Goal: Task Accomplishment & Management: Manage account settings

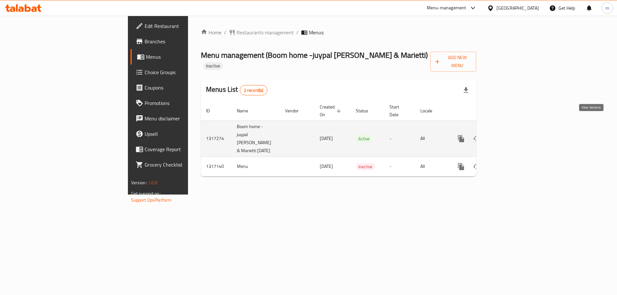
click at [511, 135] on icon "enhanced table" at bounding box center [508, 139] width 8 height 8
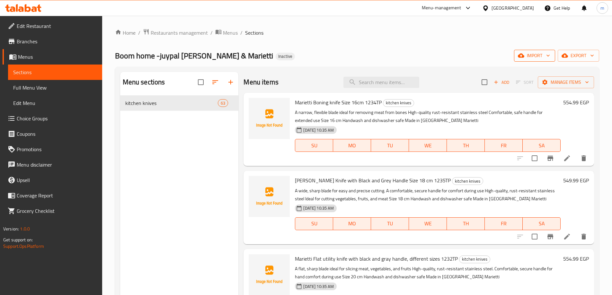
click at [536, 58] on span "import" at bounding box center [534, 56] width 31 height 8
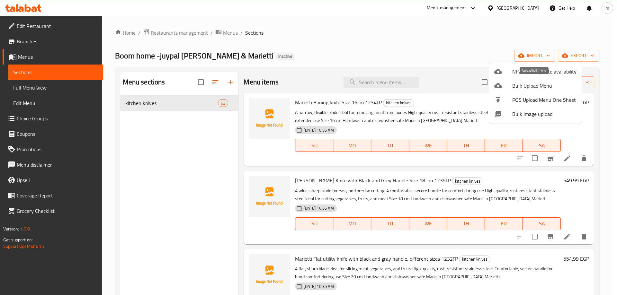
click at [526, 89] on span "Bulk Upload Menu" at bounding box center [544, 86] width 64 height 8
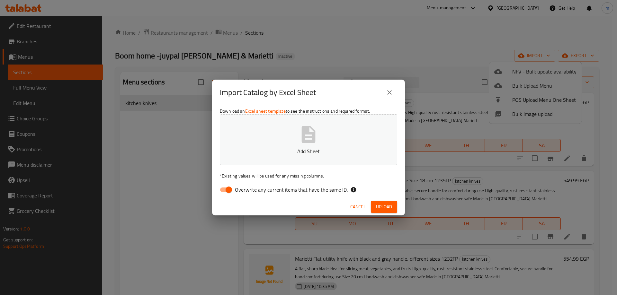
click at [316, 134] on icon "button" at bounding box center [308, 134] width 21 height 21
click at [228, 192] on input "Overwrite any current items that have the same ID." at bounding box center [228, 190] width 37 height 12
checkbox input "false"
click at [389, 209] on span "Upload" at bounding box center [384, 207] width 16 height 8
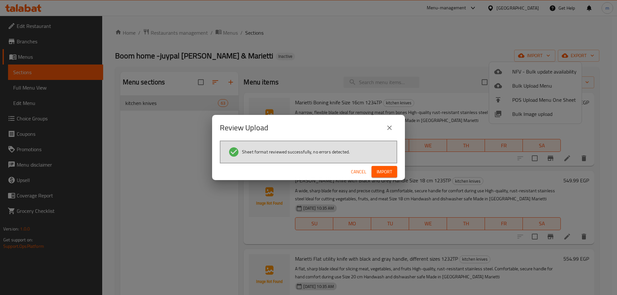
click at [382, 172] on span "Import" at bounding box center [384, 172] width 15 height 8
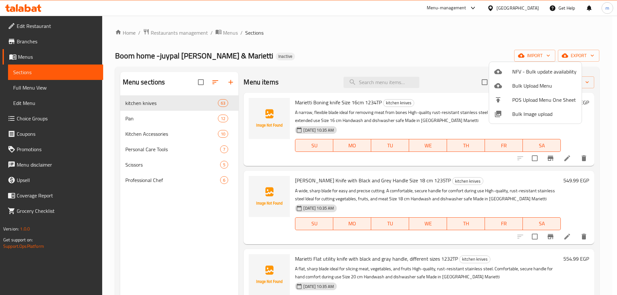
click at [292, 50] on div at bounding box center [308, 147] width 617 height 295
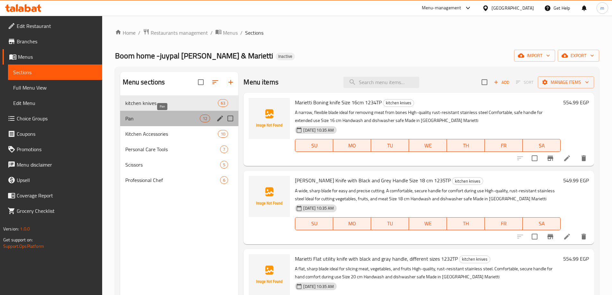
click at [188, 117] on span "Pan" at bounding box center [162, 119] width 75 height 8
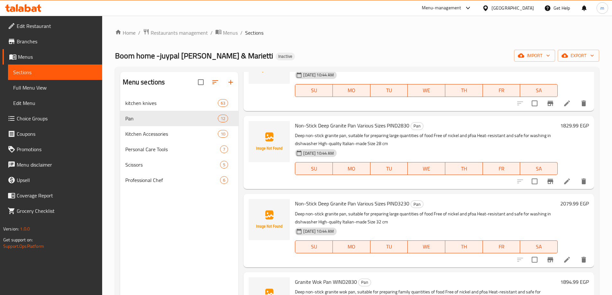
scroll to position [129, 0]
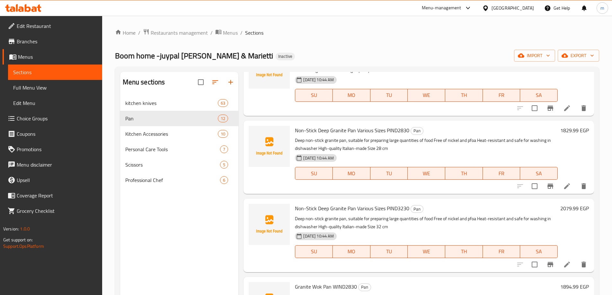
click at [35, 87] on span "Full Menu View" at bounding box center [55, 88] width 84 height 8
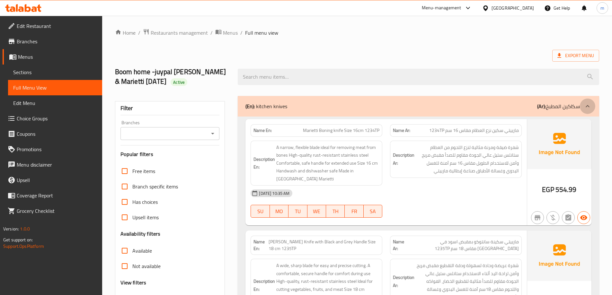
click at [585, 104] on icon at bounding box center [588, 107] width 8 height 8
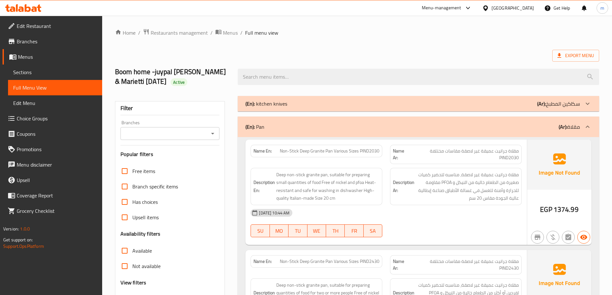
click at [195, 138] on div "Branches" at bounding box center [170, 133] width 99 height 13
click at [46, 61] on link "Menus" at bounding box center [53, 56] width 100 height 15
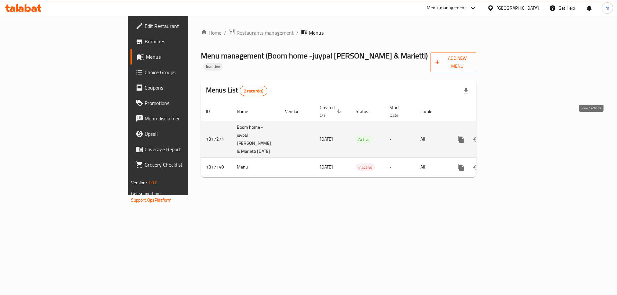
click at [511, 136] on icon "enhanced table" at bounding box center [508, 140] width 8 height 8
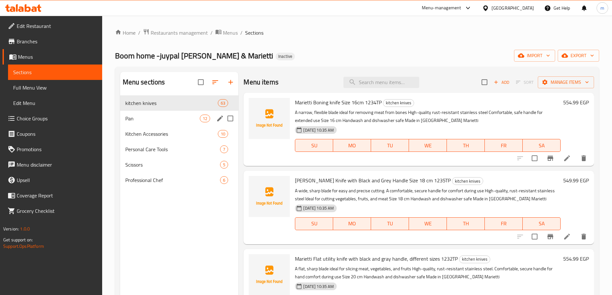
click at [232, 119] on input "Menu sections" at bounding box center [230, 118] width 13 height 13
checkbox input "true"
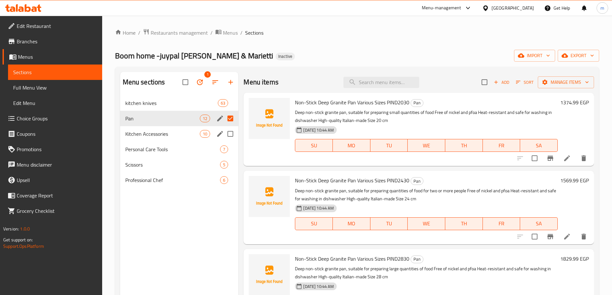
click at [234, 134] on input "Menu sections" at bounding box center [230, 133] width 13 height 13
checkbox input "true"
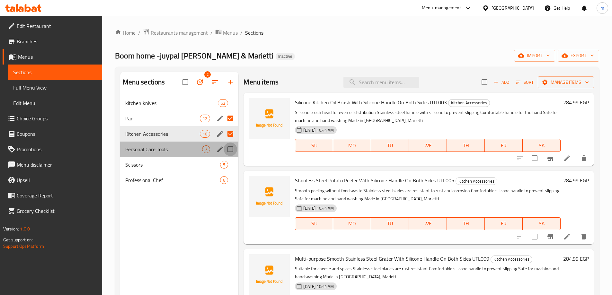
click at [229, 151] on input "Menu sections" at bounding box center [230, 149] width 13 height 13
checkbox input "true"
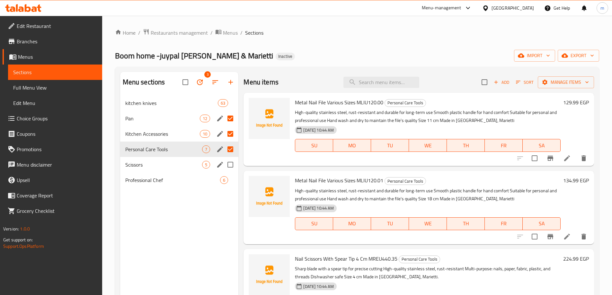
click at [230, 166] on input "Menu sections" at bounding box center [230, 164] width 13 height 13
checkbox input "true"
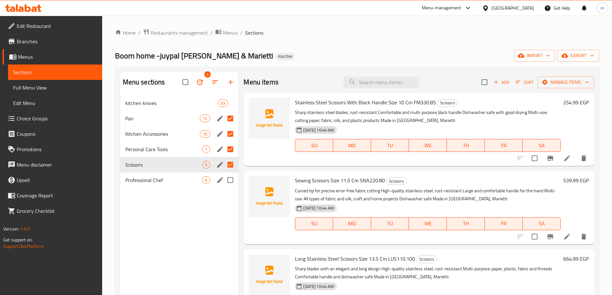
click at [232, 182] on input "Menu sections" at bounding box center [230, 180] width 13 height 13
checkbox input "true"
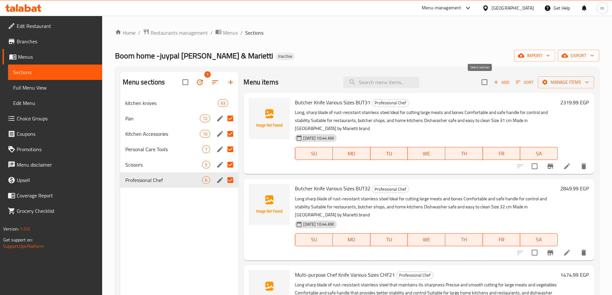
click at [486, 82] on input "checkbox" at bounding box center [484, 82] width 13 height 13
checkbox input "true"
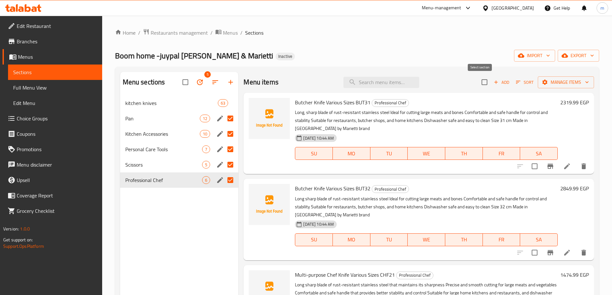
checkbox input "true"
click at [481, 80] on input "checkbox" at bounding box center [484, 82] width 13 height 13
checkbox input "false"
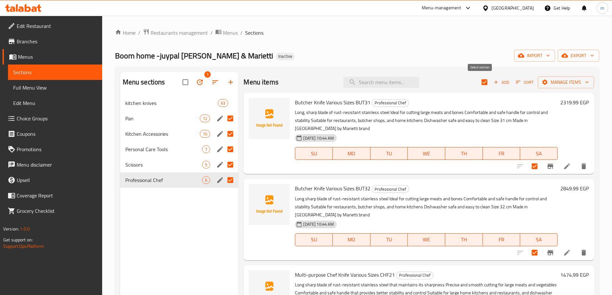
checkbox input "false"
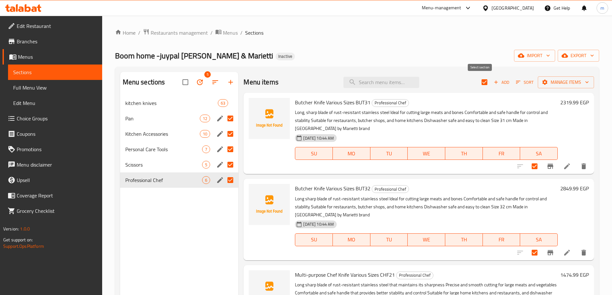
checkbox input "false"
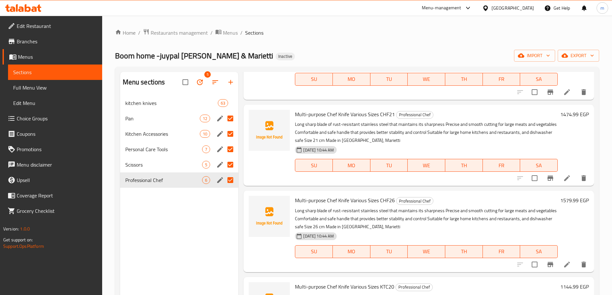
scroll to position [222, 0]
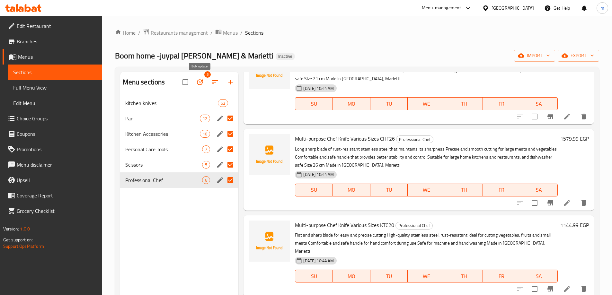
click at [200, 85] on icon "button" at bounding box center [200, 82] width 6 height 6
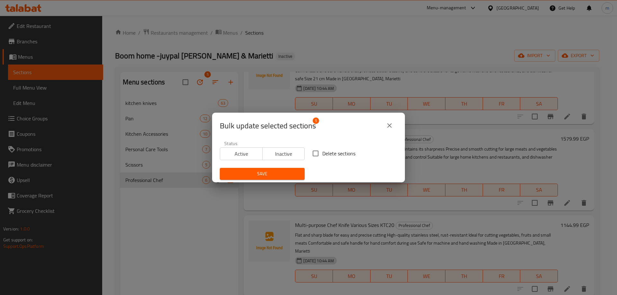
click at [315, 156] on input "Delete sections" at bounding box center [315, 153] width 13 height 13
checkbox input "true"
click at [249, 156] on span "Active" at bounding box center [241, 153] width 37 height 9
click at [268, 175] on span "Save" at bounding box center [262, 174] width 75 height 8
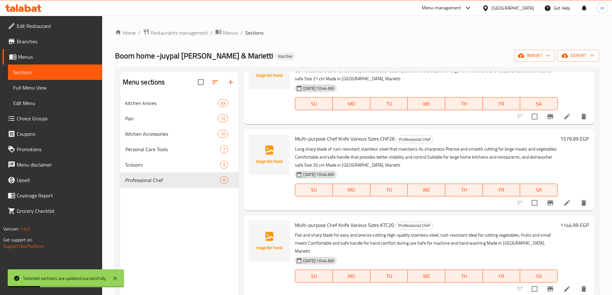
click at [284, 44] on div "Home / Restaurants management / Menus / Sections Boom home -juypal Hogar & Mari…" at bounding box center [357, 201] width 484 height 344
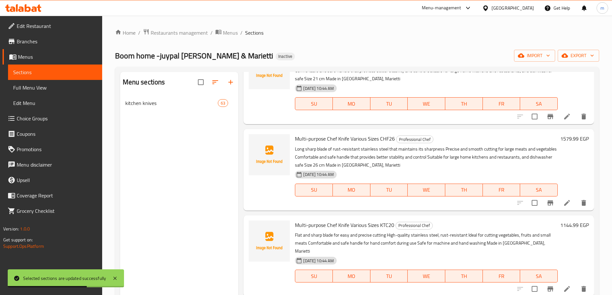
click at [33, 57] on span "Menus" at bounding box center [57, 57] width 79 height 8
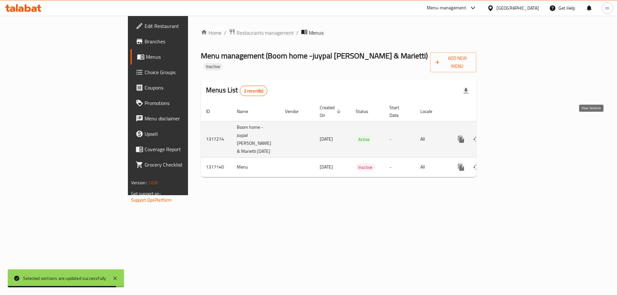
click at [511, 136] on icon "enhanced table" at bounding box center [508, 140] width 8 height 8
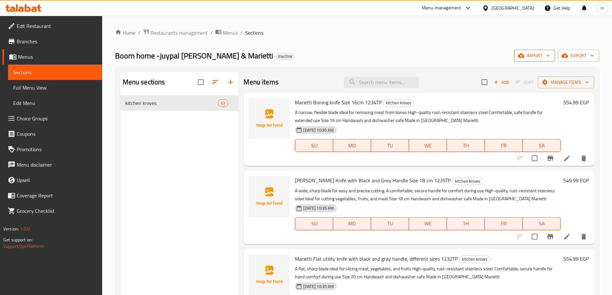
click at [535, 56] on span "import" at bounding box center [534, 56] width 31 height 8
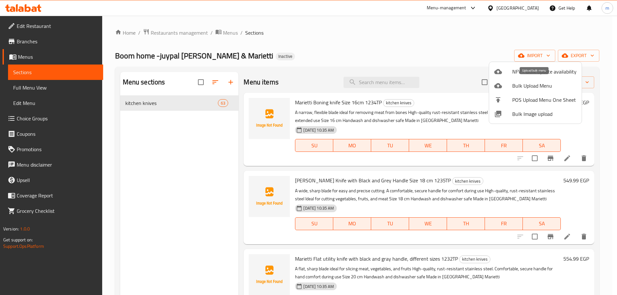
click at [529, 84] on span "Bulk Upload Menu" at bounding box center [544, 86] width 64 height 8
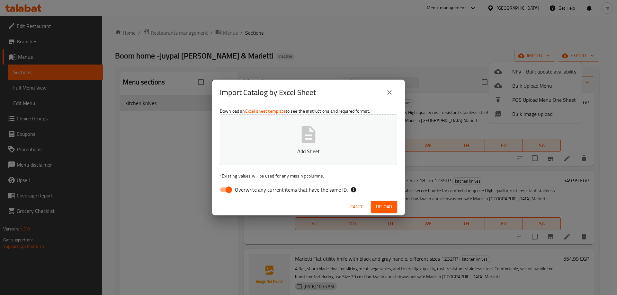
click at [307, 135] on icon "button" at bounding box center [309, 134] width 14 height 17
click at [228, 190] on input "Overwrite any current items that have the same ID." at bounding box center [228, 190] width 37 height 12
checkbox input "false"
click at [382, 207] on span "Upload" at bounding box center [384, 207] width 16 height 8
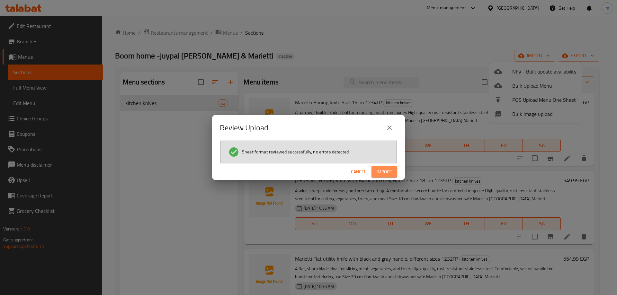
click at [388, 168] on span "Import" at bounding box center [384, 172] width 15 height 8
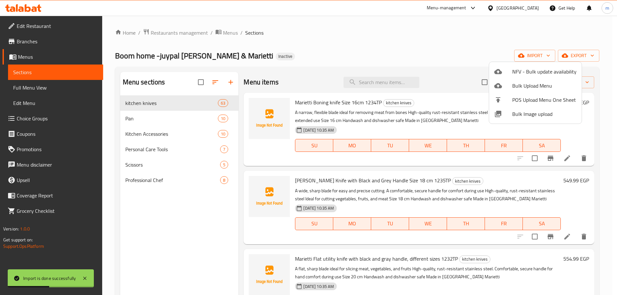
click at [432, 36] on div at bounding box center [308, 147] width 617 height 295
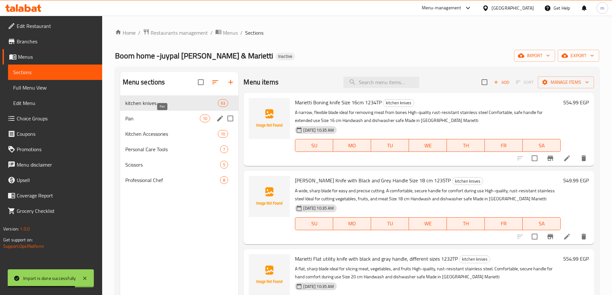
click at [158, 115] on span "Pan" at bounding box center [162, 119] width 75 height 8
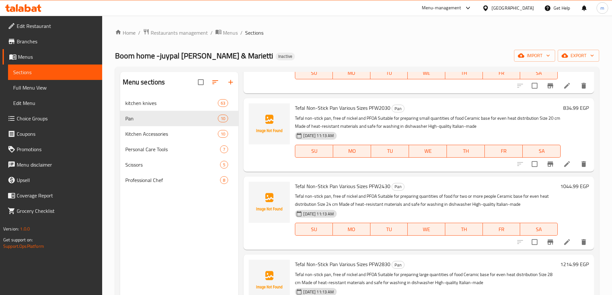
scroll to position [503, 0]
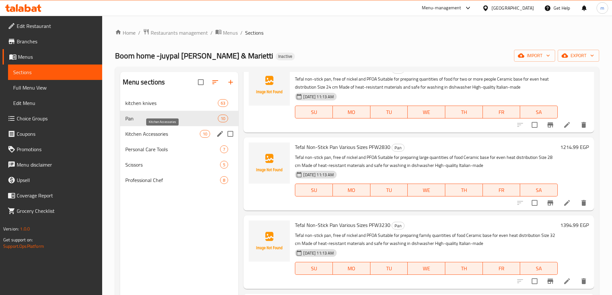
click at [175, 135] on span "Kitchen Accessories" at bounding box center [162, 134] width 75 height 8
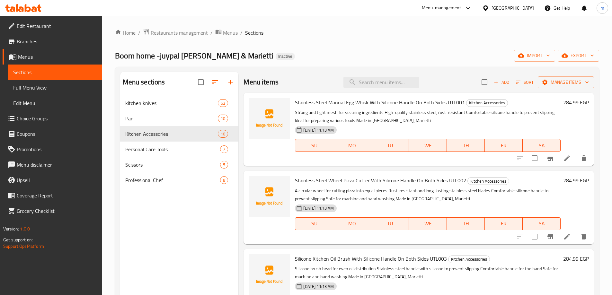
click at [47, 91] on span "Full Menu View" at bounding box center [55, 88] width 84 height 8
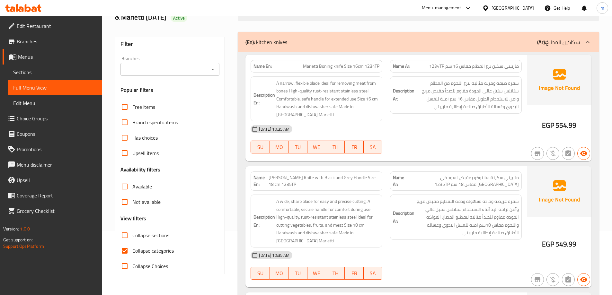
scroll to position [161, 0]
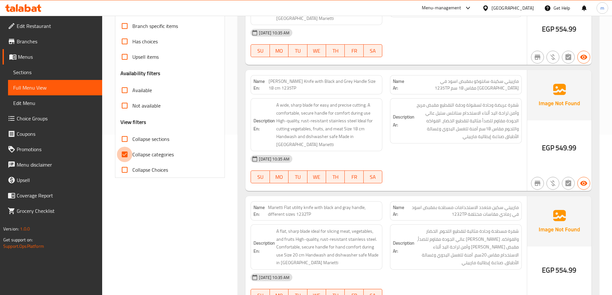
click at [124, 156] on input "Collapse categories" at bounding box center [124, 154] width 15 height 15
checkbox input "false"
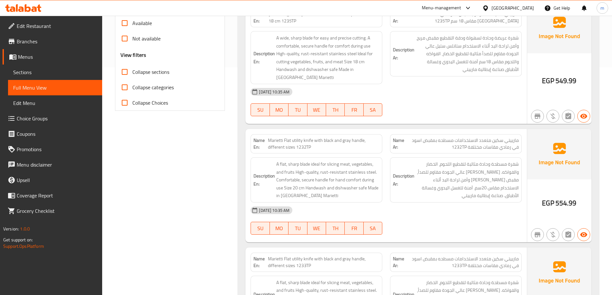
scroll to position [0, 0]
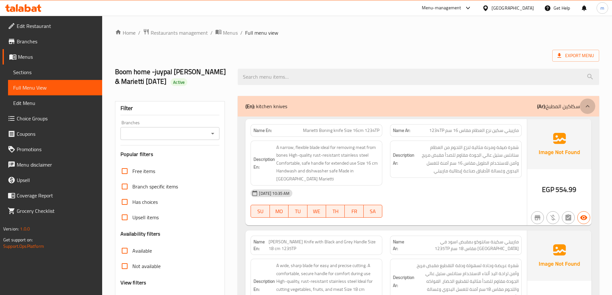
click at [590, 106] on icon at bounding box center [588, 107] width 8 height 8
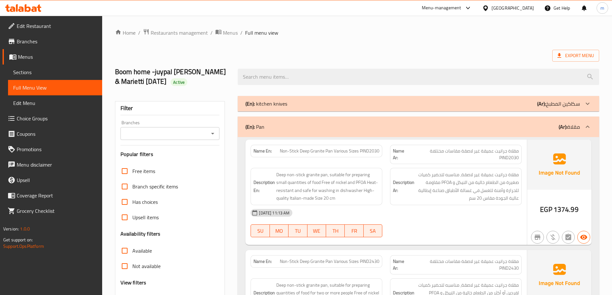
click at [456, 53] on div "Export Menu" at bounding box center [357, 56] width 484 height 12
click at [424, 53] on div "Export Menu" at bounding box center [357, 56] width 484 height 12
click at [337, 140] on div "Name En: Non-Stick Deep Granite Pan Various Sizes PIND2030 Name Ar: مقلاة جراني…" at bounding box center [387, 192] width 282 height 105
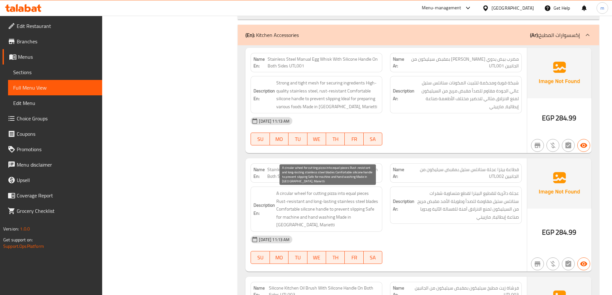
scroll to position [1221, 0]
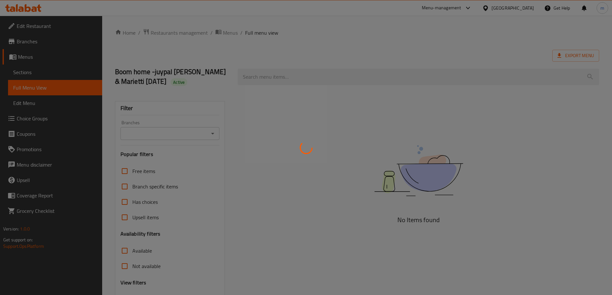
click at [30, 71] on div at bounding box center [306, 147] width 612 height 295
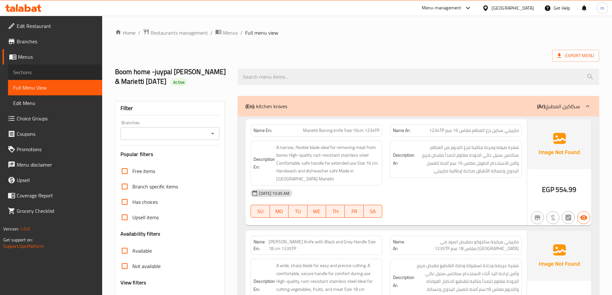
click at [34, 74] on span "Sections" at bounding box center [55, 72] width 84 height 8
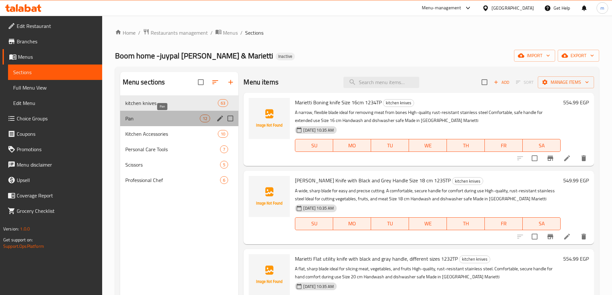
click at [182, 121] on span "Pan" at bounding box center [162, 119] width 75 height 8
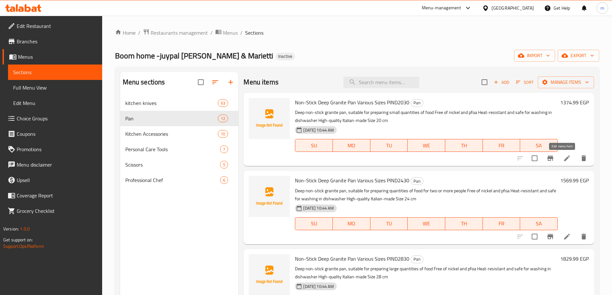
click at [564, 160] on icon at bounding box center [567, 159] width 6 height 6
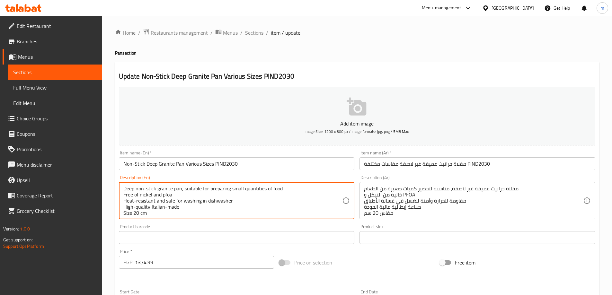
drag, startPoint x: 172, startPoint y: 194, endPoint x: 162, endPoint y: 195, distance: 10.0
click at [221, 137] on button "Add item image Image Size: 1200 x 800 px / Image formats: jpg, png / 5MB Max." at bounding box center [357, 116] width 477 height 59
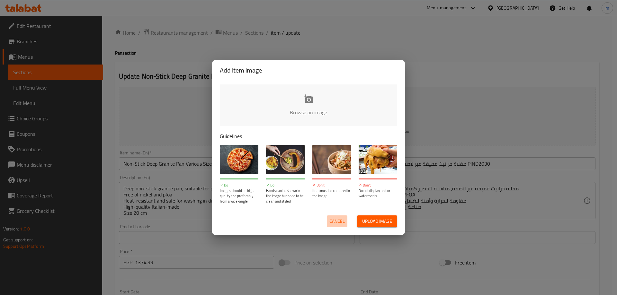
click at [336, 222] on span "Cancel" at bounding box center [336, 222] width 15 height 8
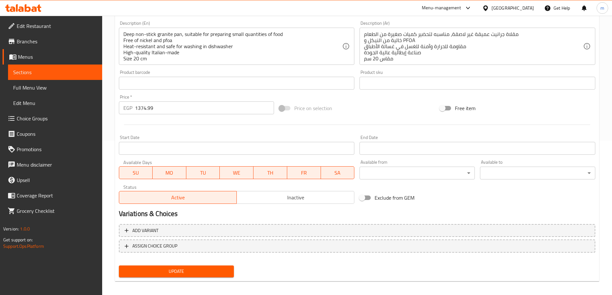
scroll to position [159, 0]
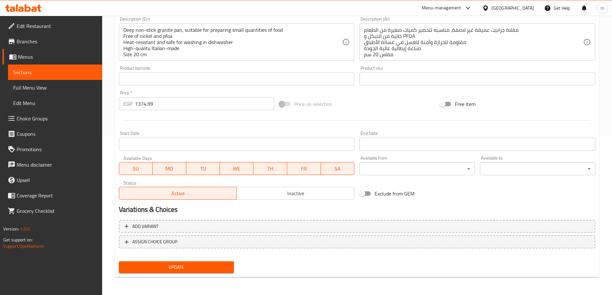
click at [190, 272] on button "Update" at bounding box center [176, 268] width 115 height 12
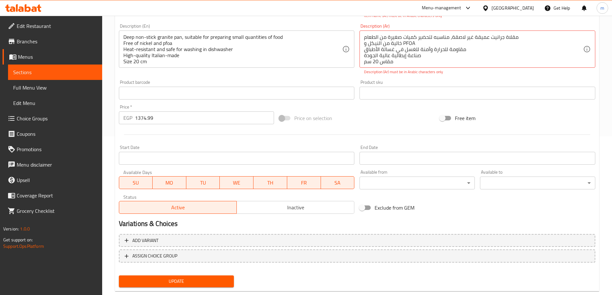
scroll to position [157, 0]
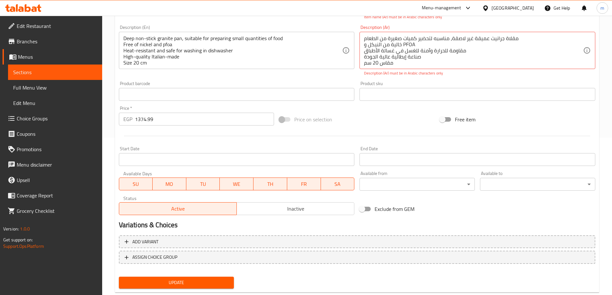
click at [174, 283] on span "Update" at bounding box center [176, 283] width 105 height 8
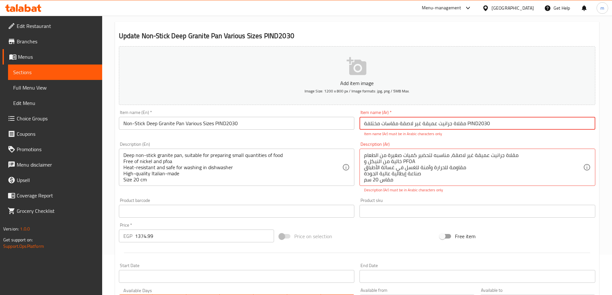
scroll to position [29, 0]
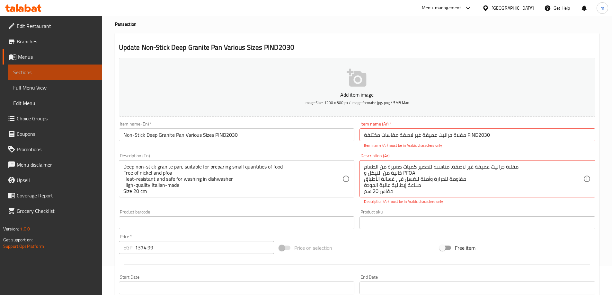
click at [33, 71] on span "Sections" at bounding box center [55, 72] width 84 height 8
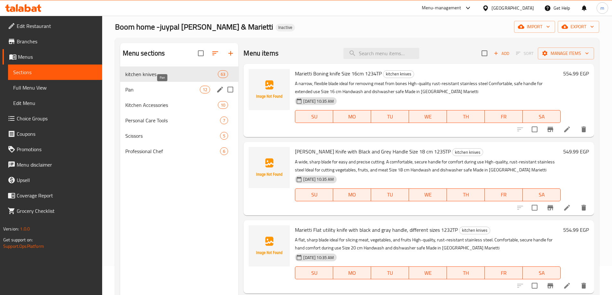
click at [157, 90] on span "Pan" at bounding box center [162, 90] width 75 height 8
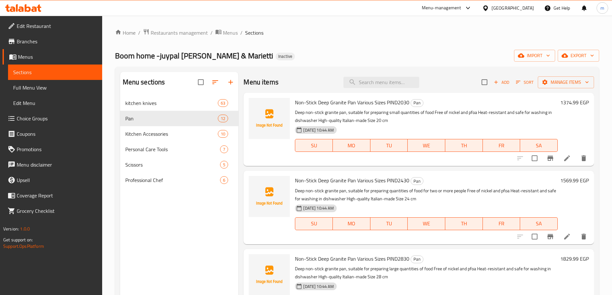
scroll to position [96, 0]
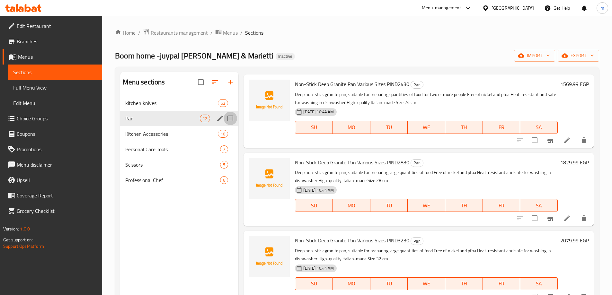
click at [231, 119] on input "Menu sections" at bounding box center [230, 118] width 13 height 13
checkbox input "false"
click at [287, 44] on div "Home / Restaurants management / Menus / Sections Boom home -juypal Hogar & Mari…" at bounding box center [357, 201] width 484 height 344
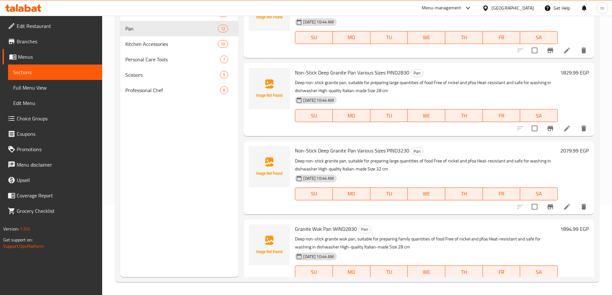
scroll to position [58, 0]
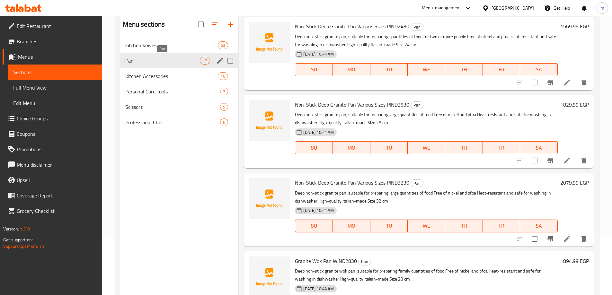
click at [187, 61] on span "Pan" at bounding box center [162, 61] width 75 height 8
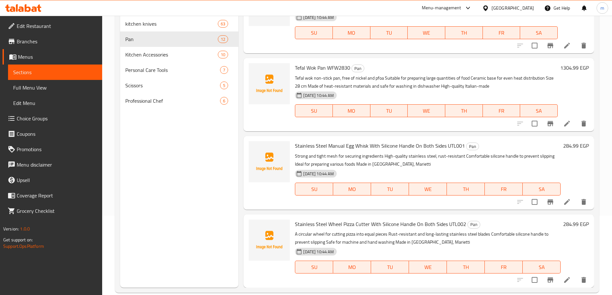
scroll to position [90, 0]
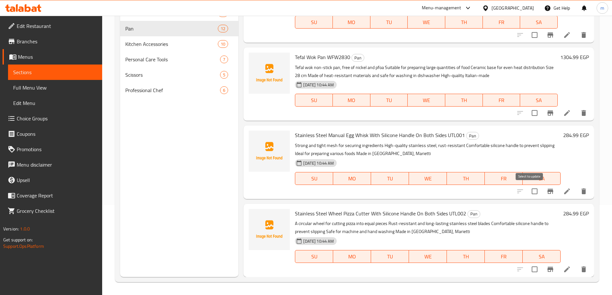
click at [531, 192] on input "checkbox" at bounding box center [534, 191] width 13 height 13
checkbox input "true"
click at [528, 271] on input "checkbox" at bounding box center [534, 269] width 13 height 13
checkbox input "true"
click at [564, 190] on icon at bounding box center [567, 192] width 8 height 8
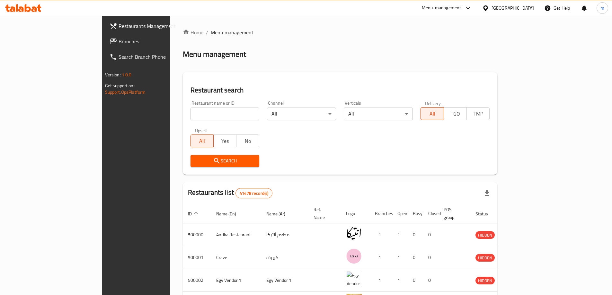
click at [119, 38] on span "Branches" at bounding box center [159, 42] width 80 height 8
